Goal: Transaction & Acquisition: Book appointment/travel/reservation

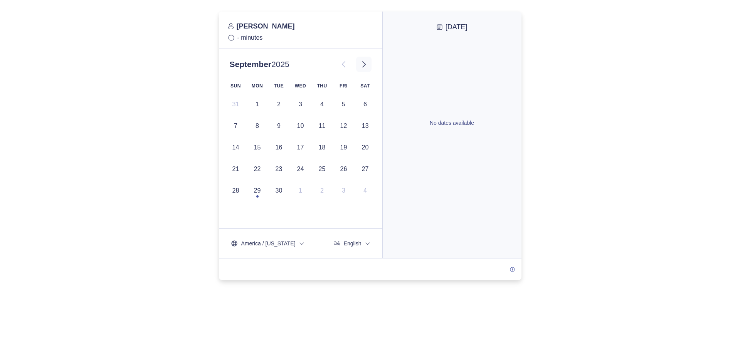
click at [368, 67] on icon at bounding box center [363, 64] width 9 height 9
click at [170, 106] on div at bounding box center [370, 146] width 740 height 269
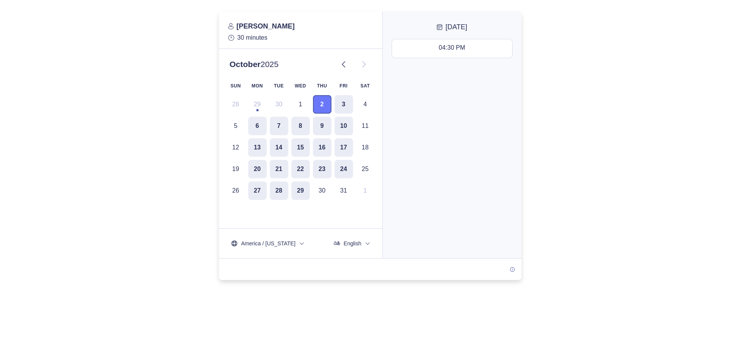
click at [324, 106] on button "2" at bounding box center [322, 104] width 18 height 18
click at [344, 64] on icon at bounding box center [343, 64] width 9 height 9
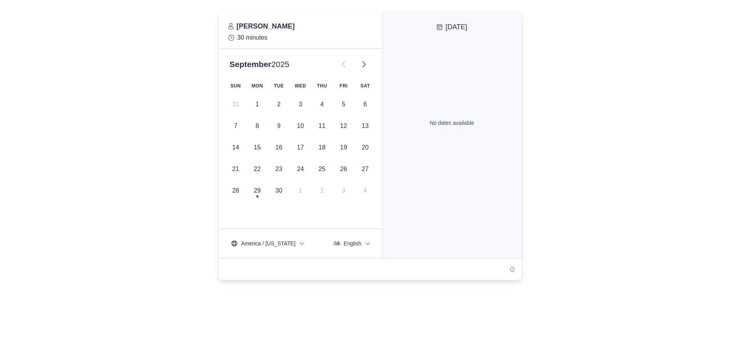
click at [361, 56] on div "September 2025" at bounding box center [301, 64] width 142 height 18
click at [364, 64] on icon at bounding box center [363, 64] width 9 height 9
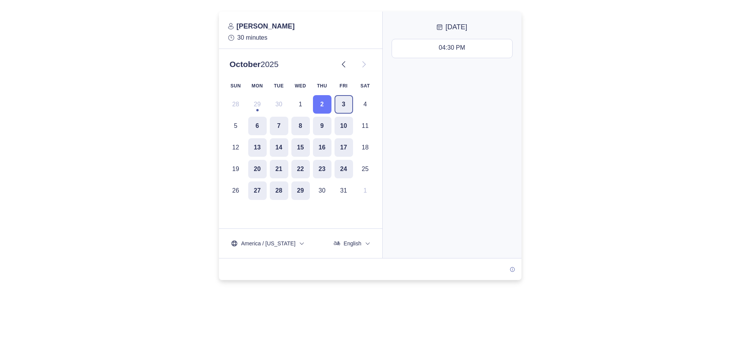
click at [337, 102] on button "3" at bounding box center [343, 104] width 18 height 18
click at [433, 94] on div "11:00 AM - 11:30 AM" at bounding box center [451, 95] width 57 height 8
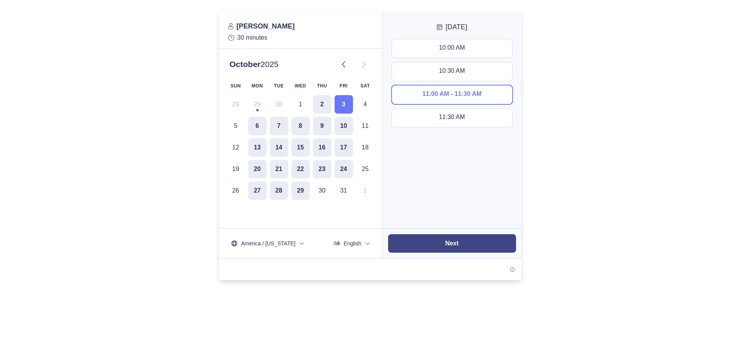
click at [0, 0] on slot "Next" at bounding box center [0, 0] width 0 height 0
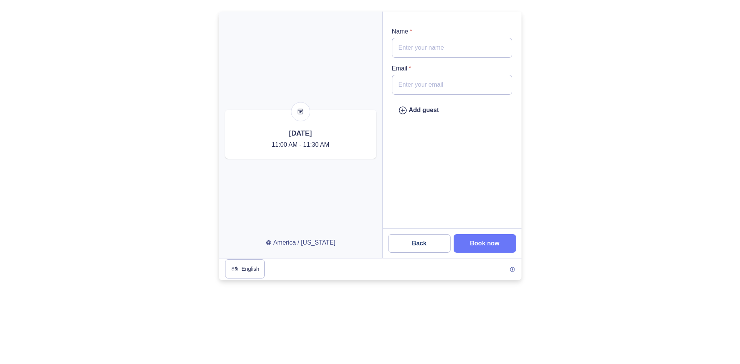
click at [416, 51] on input "Name *" at bounding box center [452, 48] width 120 height 20
type input "Bruce Benjamin"
click at [443, 86] on input "Email *" at bounding box center [452, 85] width 120 height 20
type input "bruce.benjamin@dfsmortgages.com"
click at [388, 167] on div "Add guest" at bounding box center [452, 123] width 139 height 211
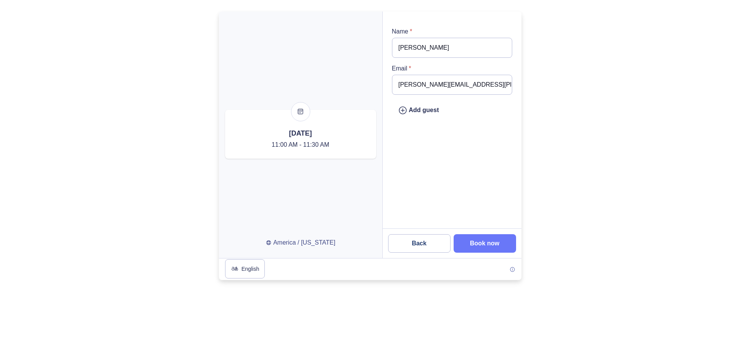
click at [485, 83] on input "bruce.benjamin@dfsmortgages.com" at bounding box center [452, 85] width 120 height 20
drag, startPoint x: 452, startPoint y: 45, endPoint x: 341, endPoint y: 61, distance: 112.9
click at [341, 61] on div at bounding box center [370, 135] width 302 height 247
click at [599, 146] on div at bounding box center [370, 146] width 740 height 269
click at [0, 0] on slot "Book now" at bounding box center [0, 0] width 0 height 0
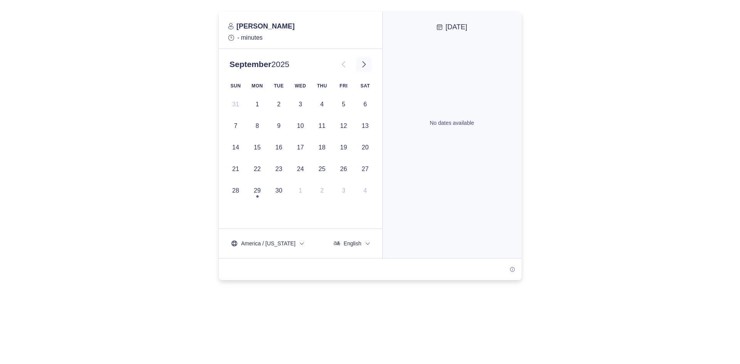
click at [364, 68] on icon at bounding box center [363, 64] width 9 height 9
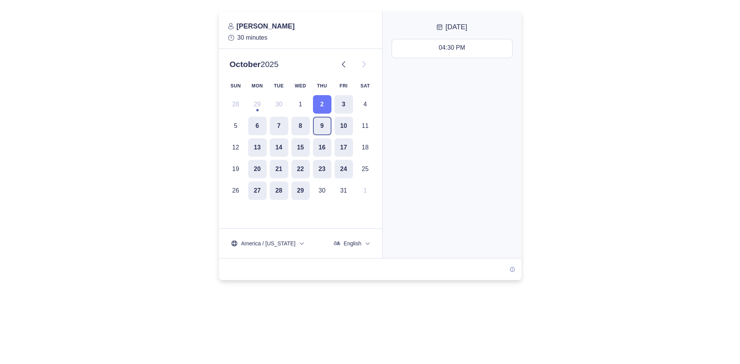
click at [321, 121] on button "9" at bounding box center [322, 126] width 18 height 18
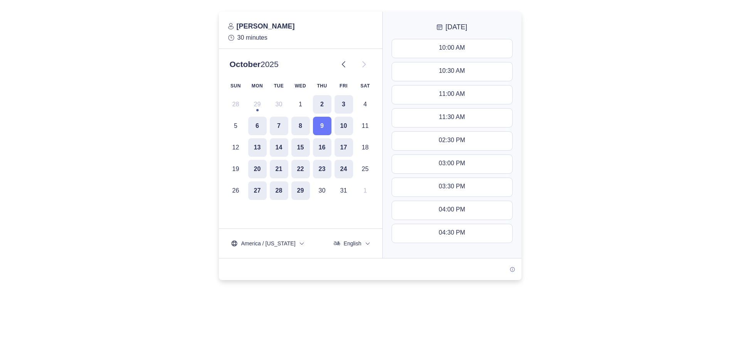
click at [198, 102] on div at bounding box center [370, 146] width 740 height 269
click at [145, 131] on div at bounding box center [370, 146] width 740 height 269
